Goal: Task Accomplishment & Management: Complete application form

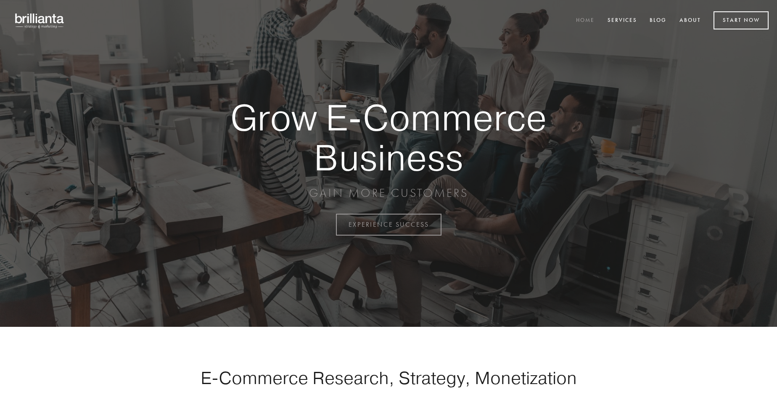
scroll to position [2203, 0]
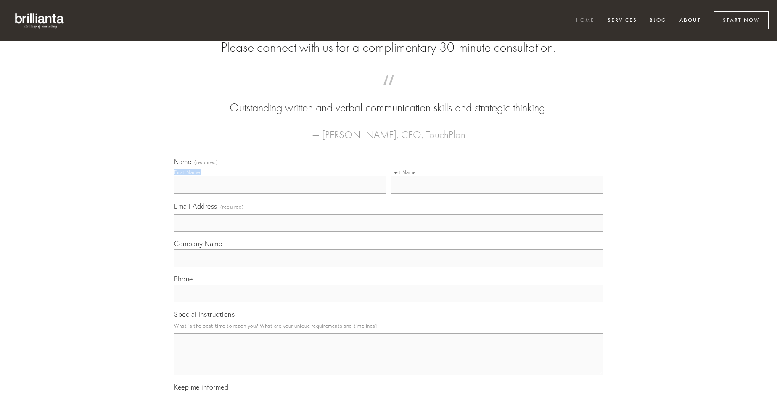
type input "[PERSON_NAME]"
click at [496, 193] on input "Last Name" at bounding box center [496, 185] width 212 height 18
type input "[PERSON_NAME]"
click at [388, 232] on input "Email Address (required)" at bounding box center [388, 223] width 429 height 18
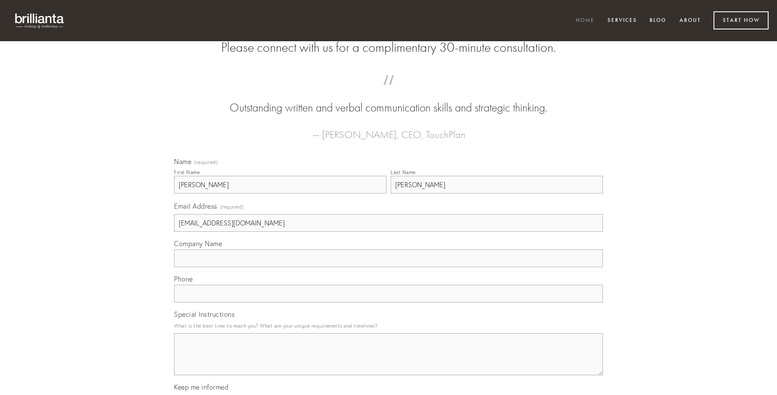
type input "[EMAIL_ADDRESS][DOMAIN_NAME]"
click at [388, 267] on input "Company Name" at bounding box center [388, 258] width 429 height 18
type input "curis"
click at [388, 302] on input "text" at bounding box center [388, 294] width 429 height 18
click at [388, 361] on textarea "Special Instructions" at bounding box center [388, 354] width 429 height 42
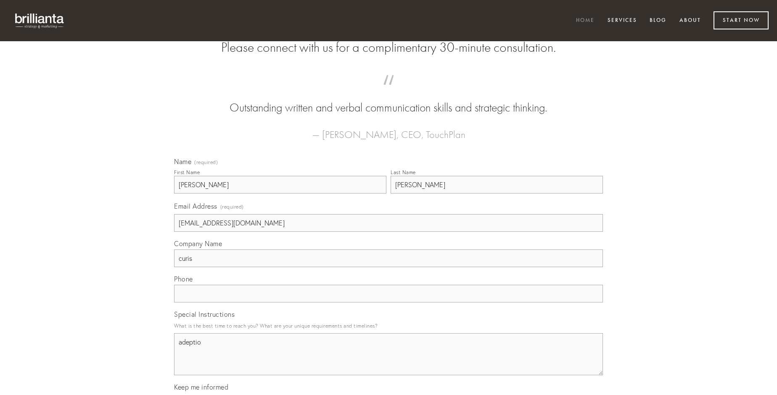
type textarea "adeptio"
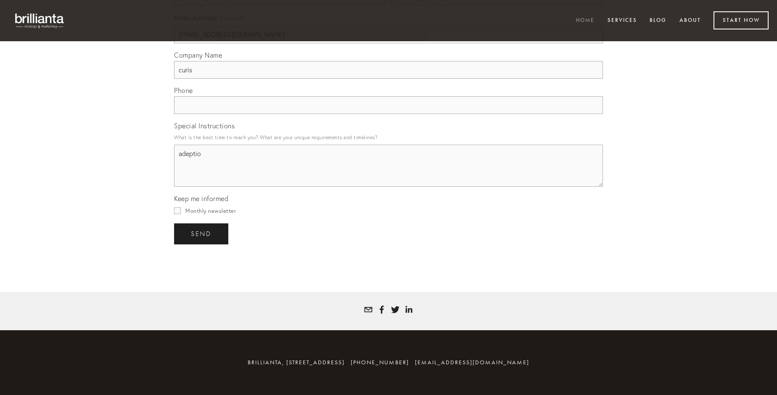
click at [202, 233] on span "send" at bounding box center [201, 234] width 21 height 8
